Goal: Task Accomplishment & Management: Use online tool/utility

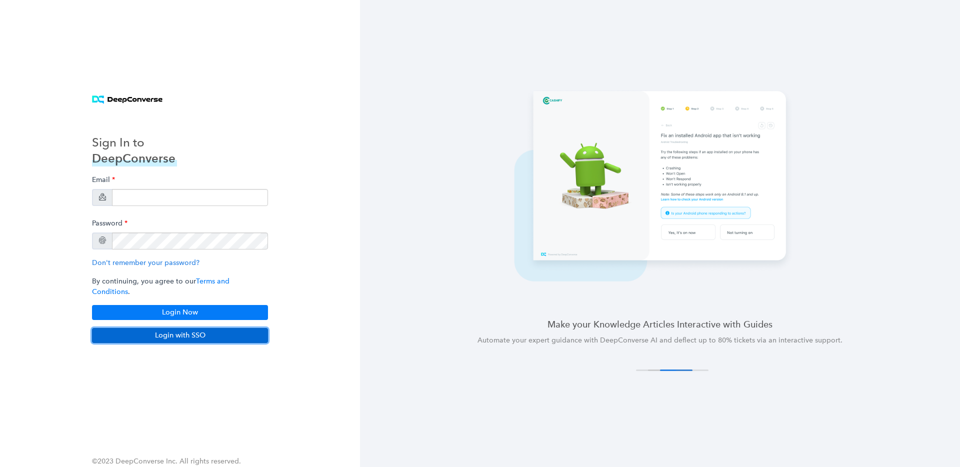
click at [173, 334] on button "Login with SSO" at bounding box center [180, 335] width 176 height 15
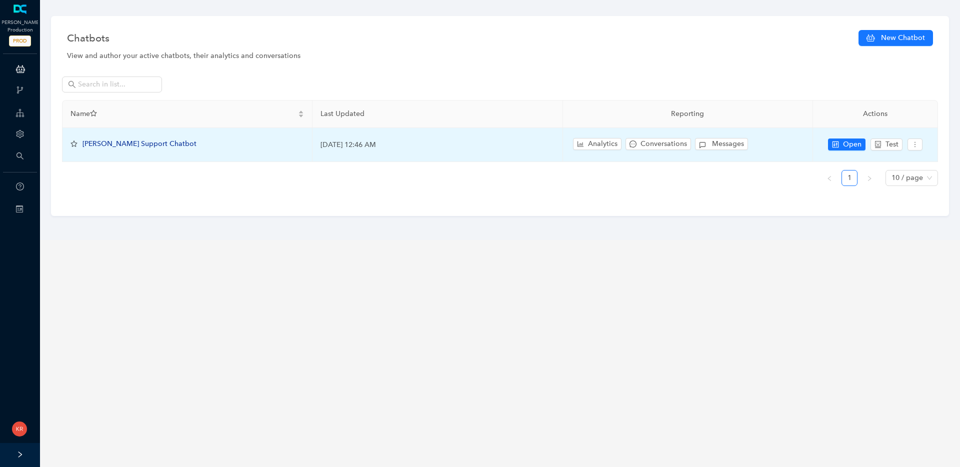
click at [125, 145] on span "Arlo Support Chatbot" at bounding box center [139, 143] width 114 height 8
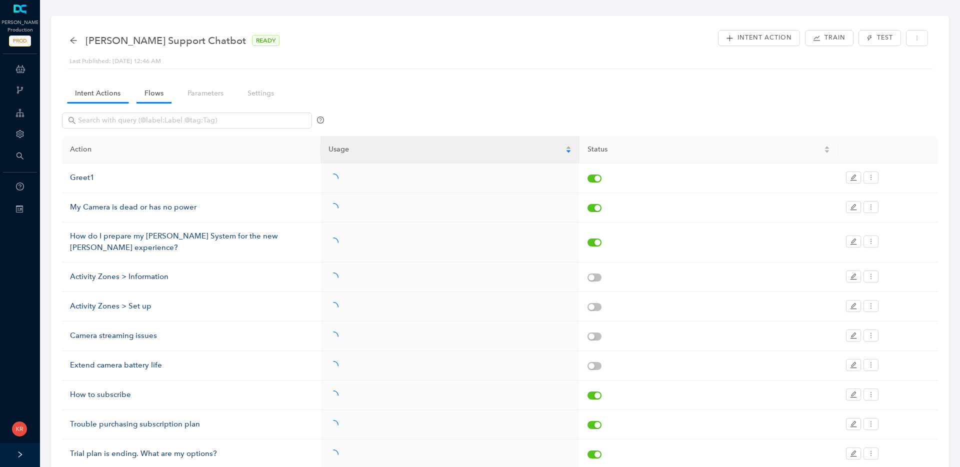
click at [153, 94] on link "Flows" at bounding box center [153, 93] width 35 height 18
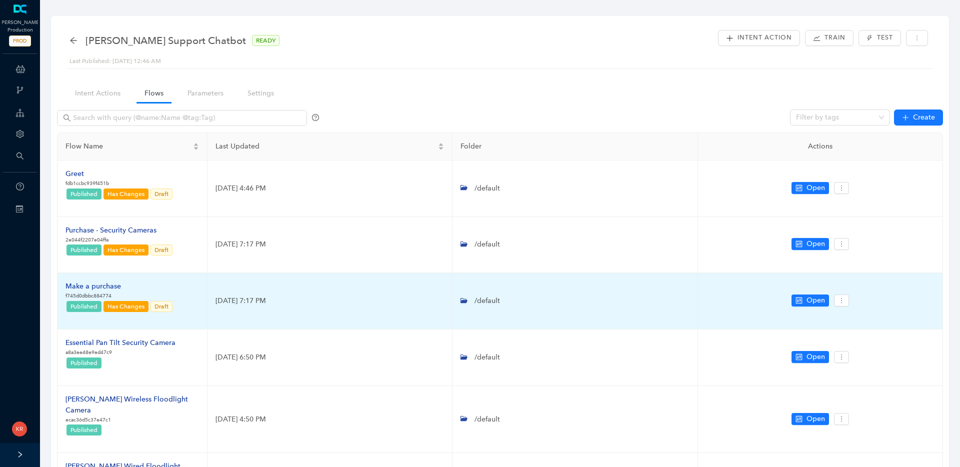
click at [105, 286] on div "Make a purchase" at bounding box center [119, 286] width 108 height 11
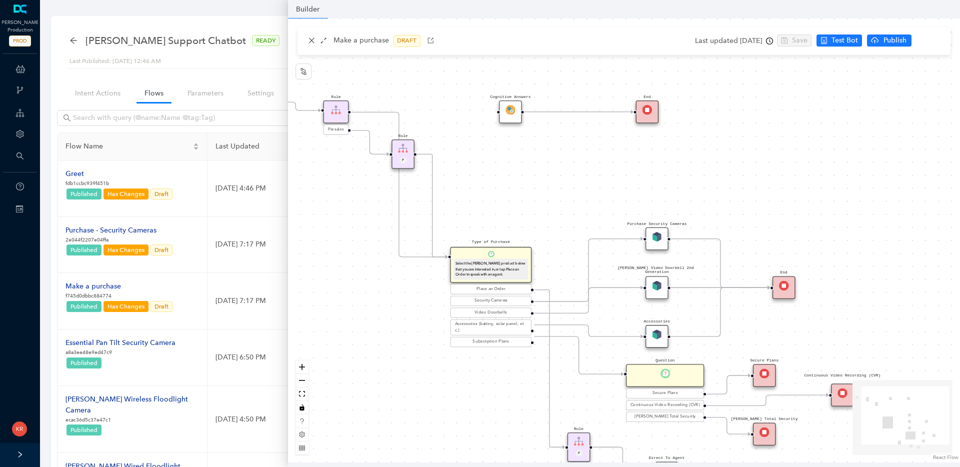
drag, startPoint x: 401, startPoint y: 334, endPoint x: 321, endPoint y: 390, distance: 97.2
click at [321, 391] on div "Rule P Start Type of Purchase Select the Arlo product below that you are intere…" at bounding box center [624, 240] width 672 height 444
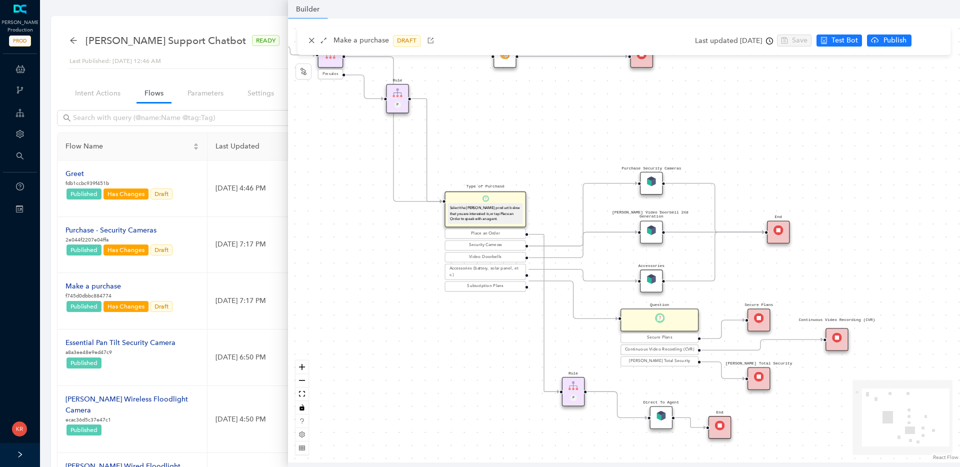
click at [668, 418] on div "Direct To Agent" at bounding box center [661, 417] width 23 height 23
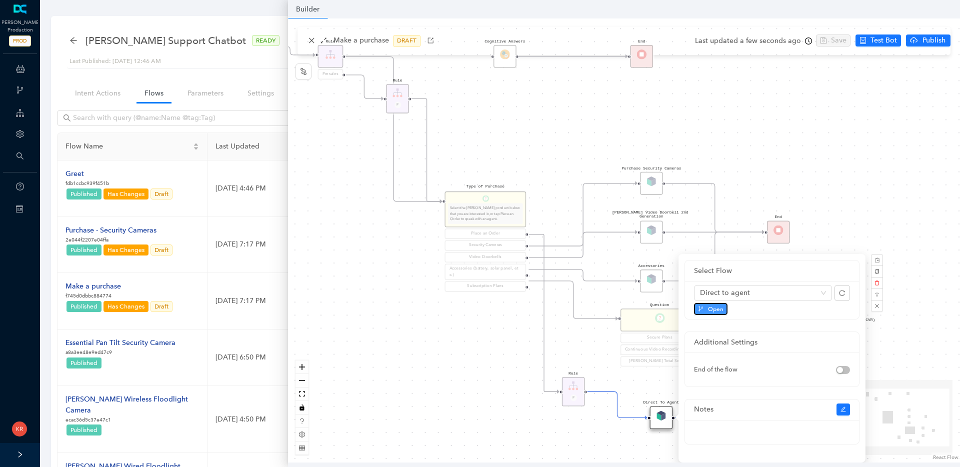
click at [711, 310] on span "Open" at bounding box center [715, 308] width 15 height 9
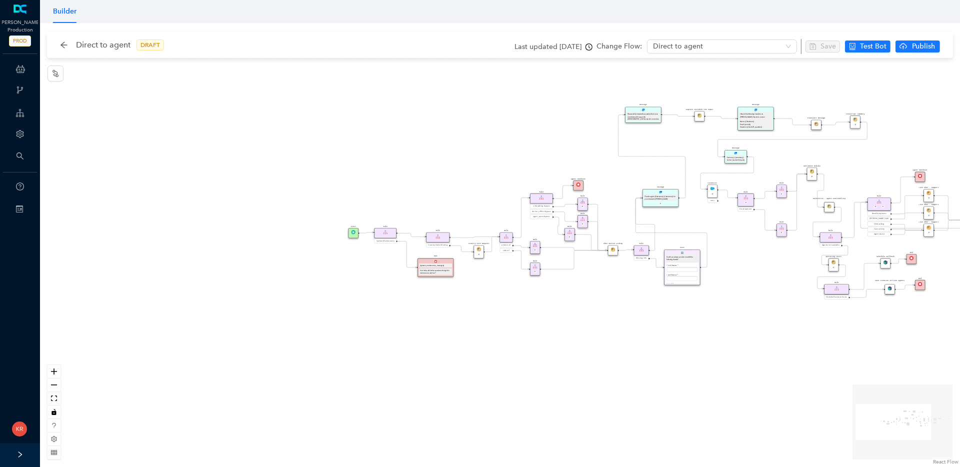
drag, startPoint x: 197, startPoint y: 213, endPoint x: 461, endPoint y: 173, distance: 267.4
click at [461, 173] on div "operating Hours P Sentiment Module P Question Were you able to successfully com…" at bounding box center [500, 245] width 920 height 444
click at [52, 371] on icon "zoom in" at bounding box center [54, 371] width 6 height 6
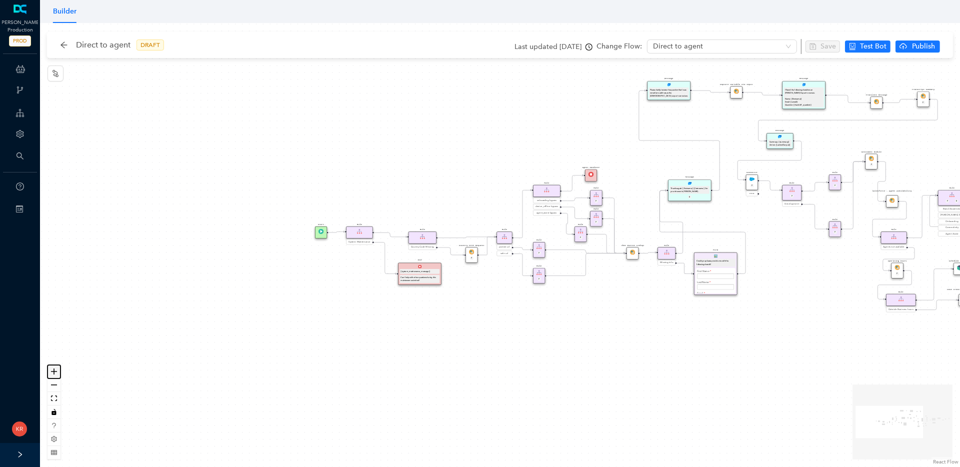
click at [52, 371] on icon "zoom in" at bounding box center [54, 371] width 6 height 6
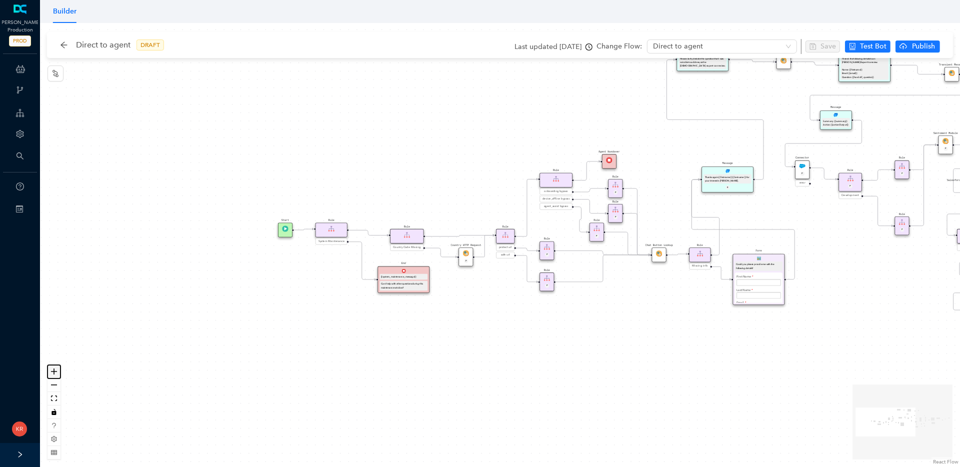
click at [52, 371] on icon "zoom in" at bounding box center [54, 371] width 6 height 6
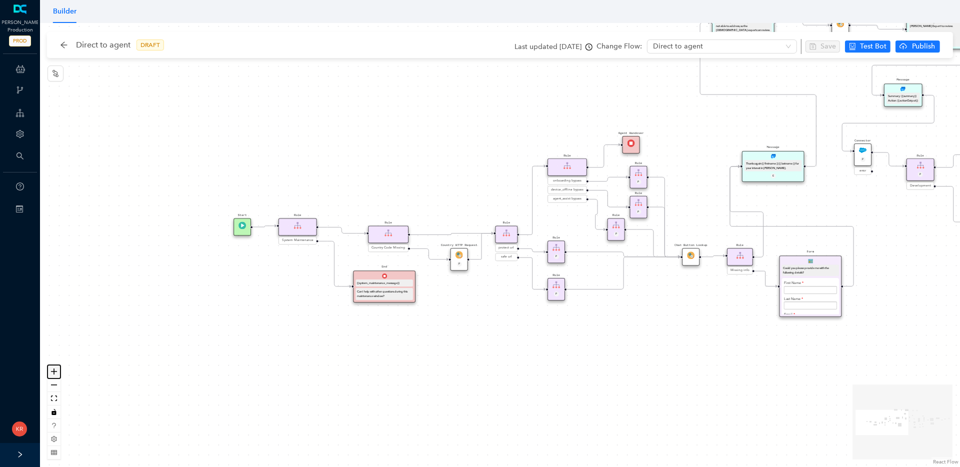
click at [52, 371] on icon "zoom in" at bounding box center [54, 371] width 6 height 6
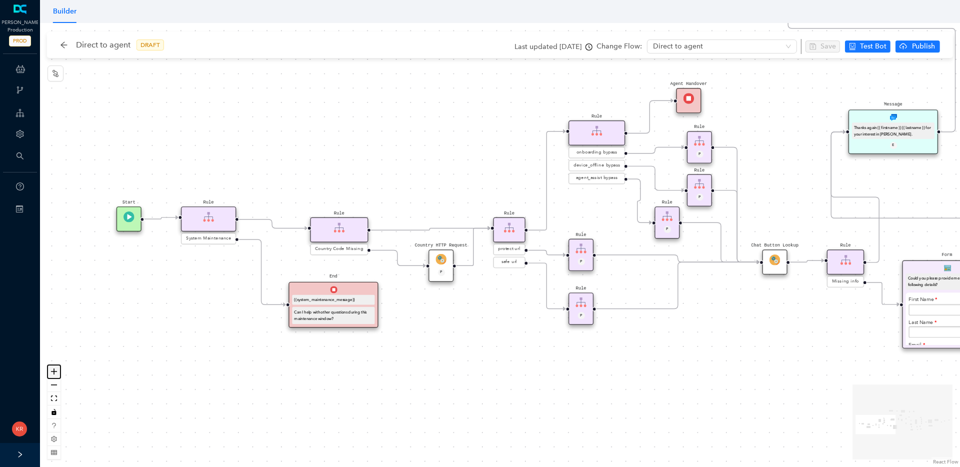
click at [52, 371] on icon "zoom in" at bounding box center [54, 371] width 6 height 6
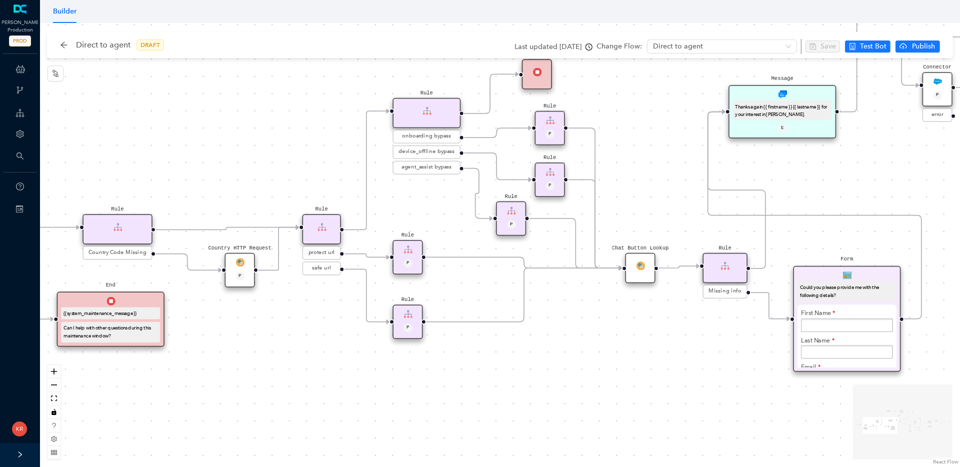
drag, startPoint x: 509, startPoint y: 353, endPoint x: 320, endPoint y: 355, distance: 189.4
click at [320, 355] on div "operating Hours P Sentiment Module P Question Were you able to successfully com…" at bounding box center [500, 245] width 920 height 444
click at [443, 199] on div "operating Hours P Sentiment Module P Question Were you able to successfully com…" at bounding box center [500, 245] width 920 height 444
click at [515, 208] on img at bounding box center [511, 210] width 8 height 8
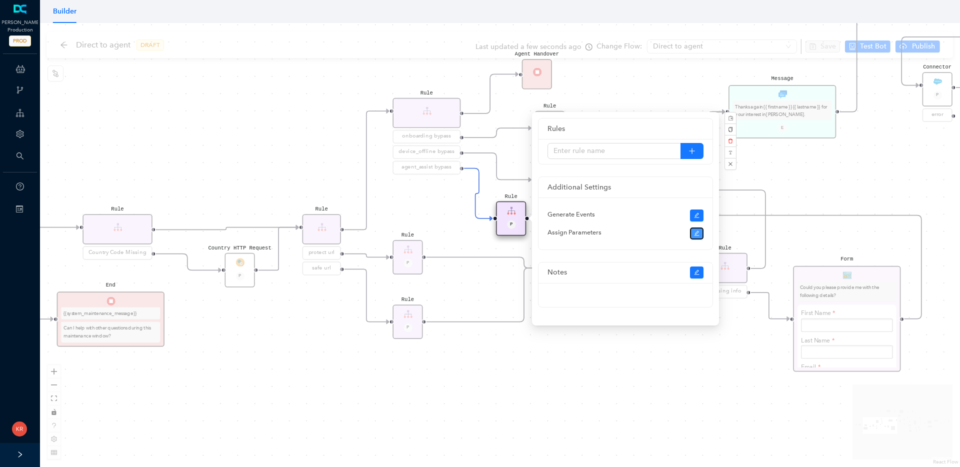
click at [697, 234] on icon "edit" at bounding box center [697, 233] width 6 height 6
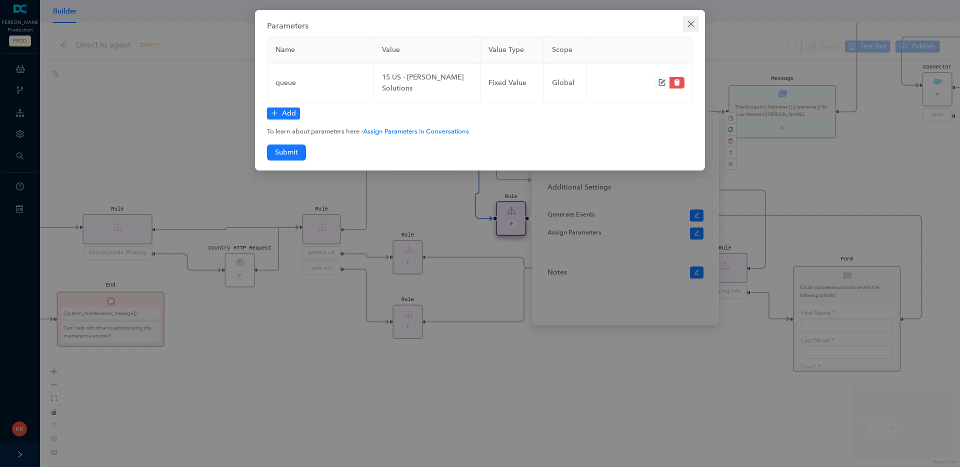
click at [695, 23] on span "Close" at bounding box center [691, 24] width 16 height 8
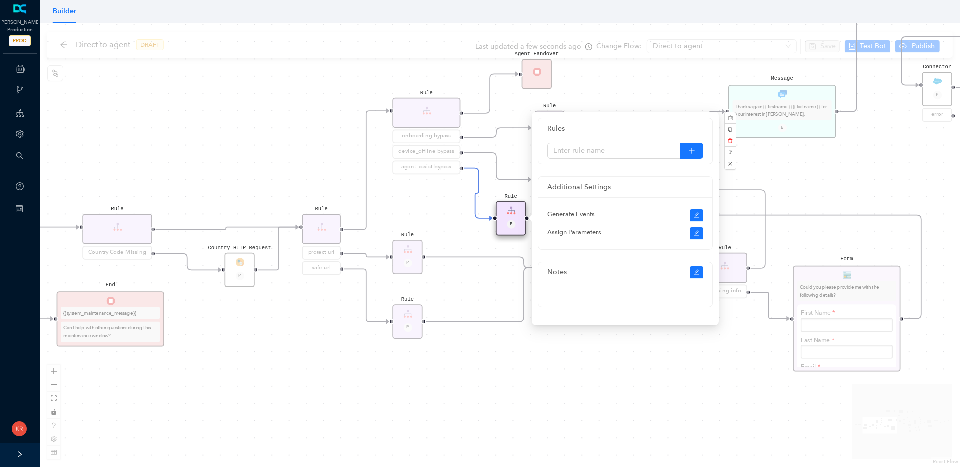
click at [852, 194] on div "operating Hours P Sentiment Module P Question Were you able to successfully com…" at bounding box center [500, 245] width 920 height 444
